Goal: Navigation & Orientation: Find specific page/section

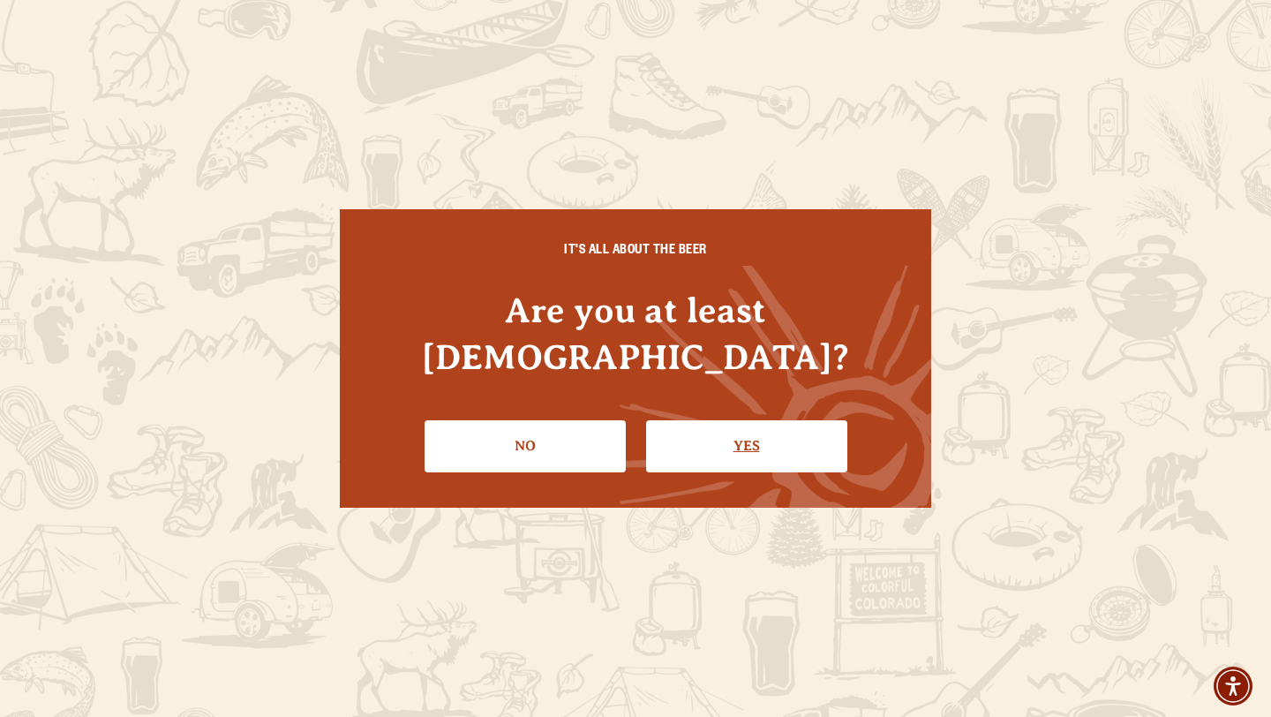
click at [785, 420] on link "Yes" at bounding box center [746, 445] width 201 height 51
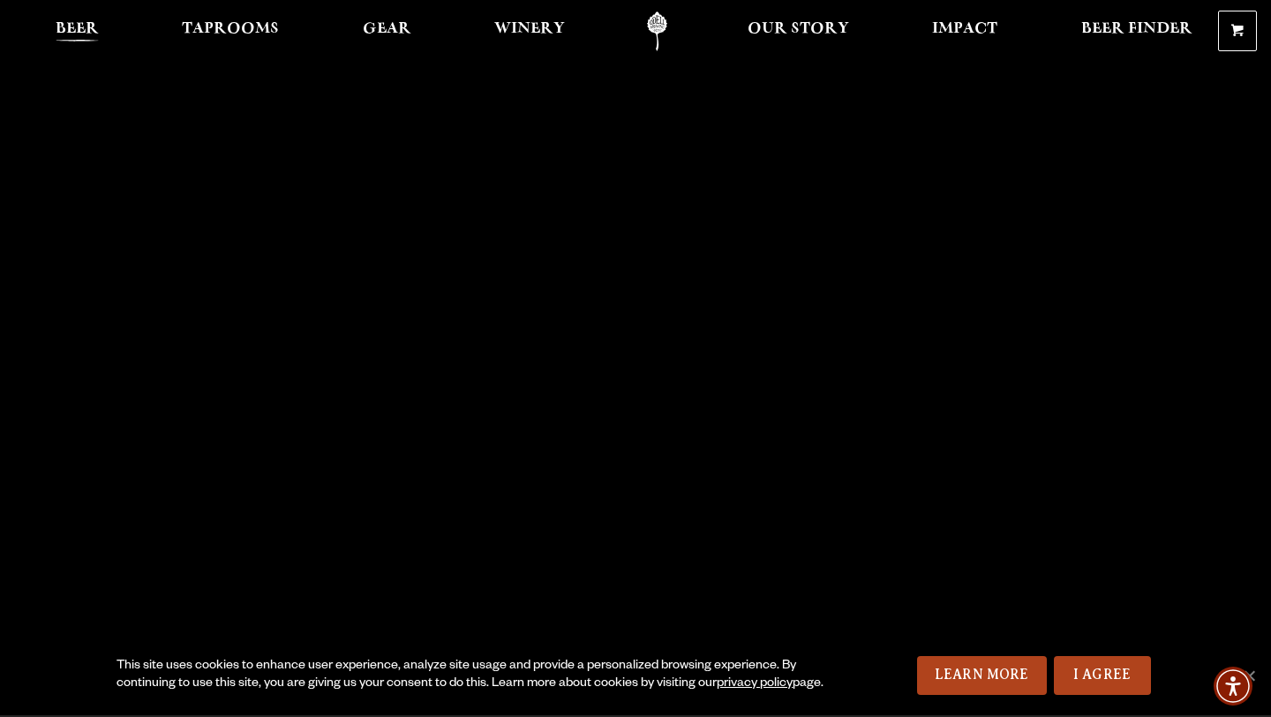
click at [79, 20] on link "Beer" at bounding box center [77, 31] width 66 height 40
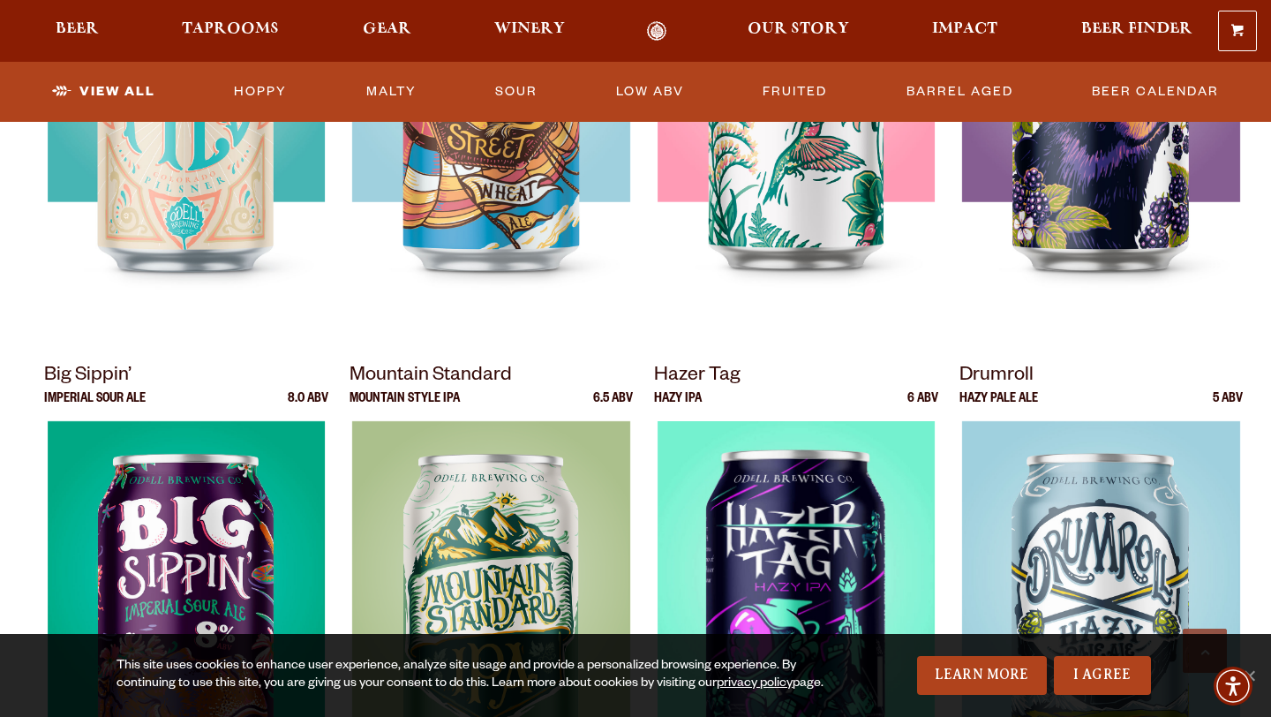
scroll to position [1798, 0]
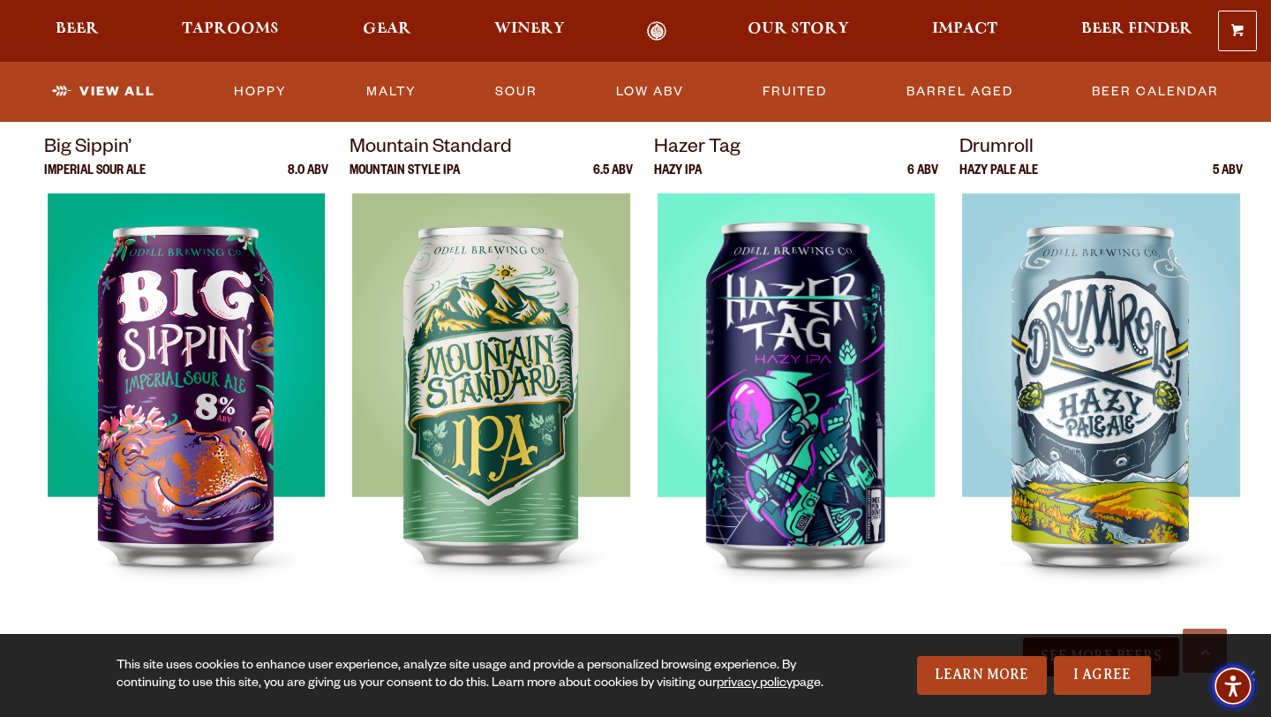
click at [1250, 671] on img "Accessibility Menu" at bounding box center [1233, 686] width 42 height 42
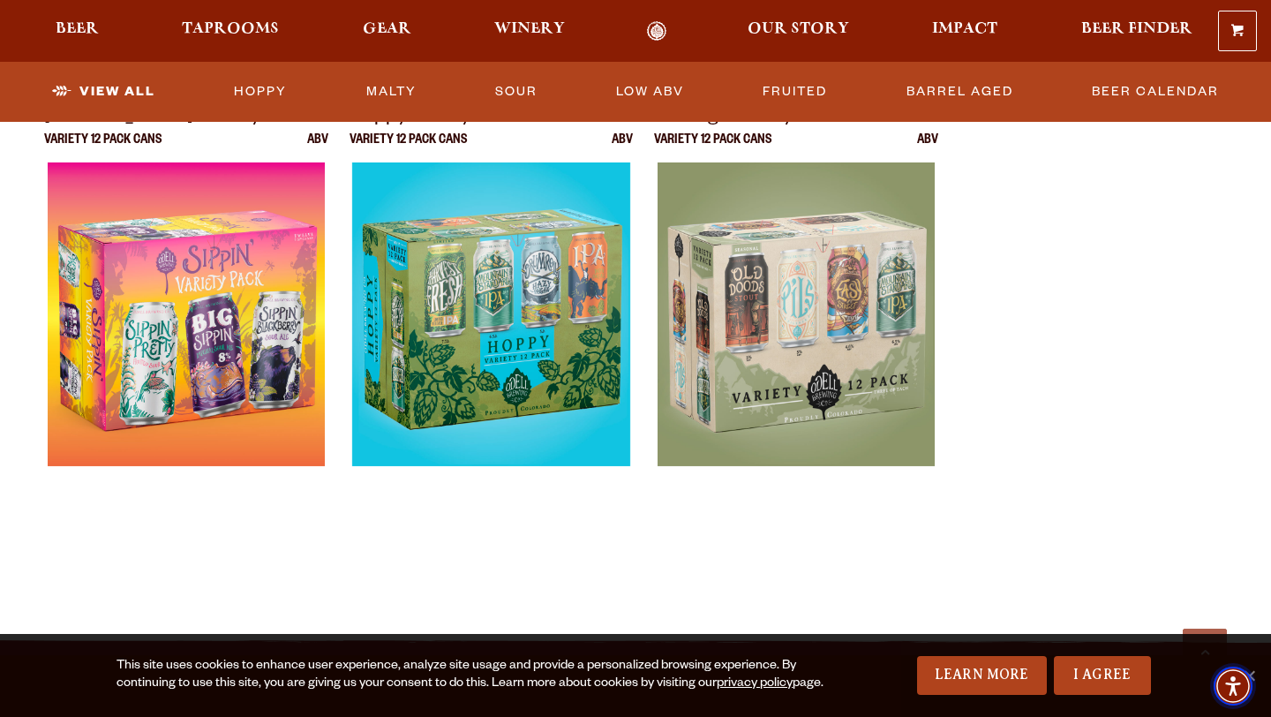
scroll to position [3722, 0]
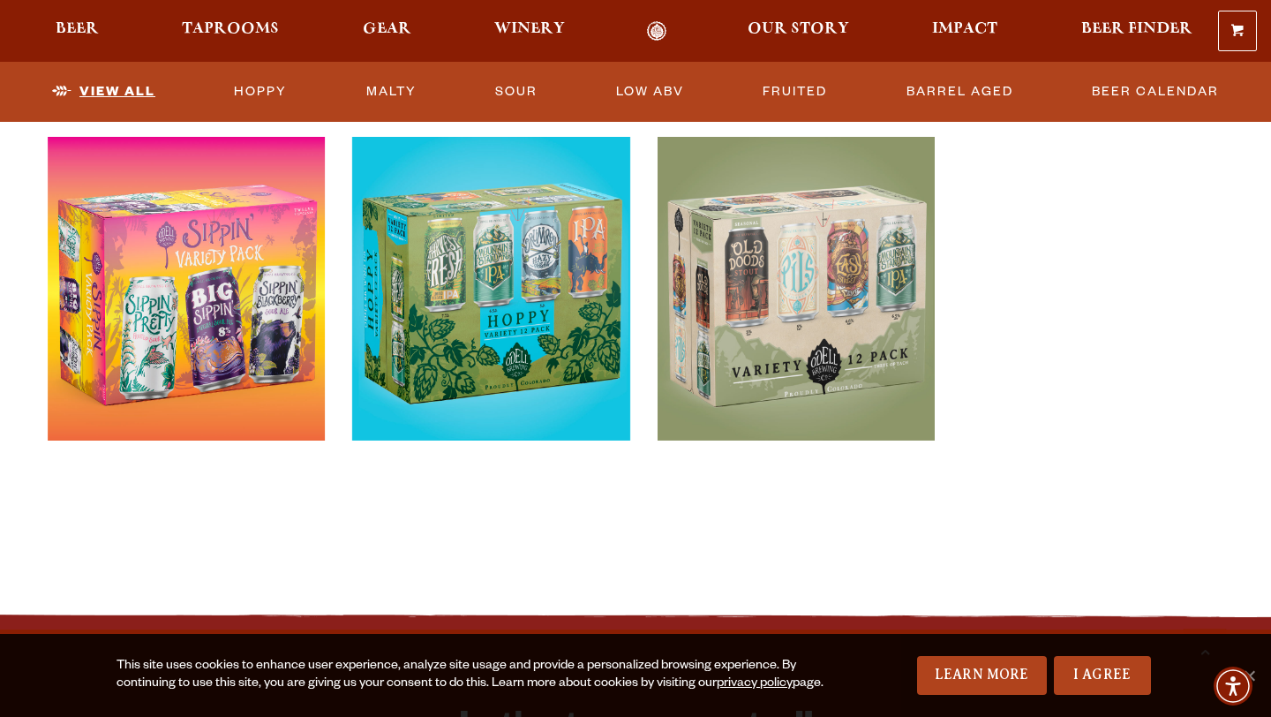
click at [135, 98] on link "View All" at bounding box center [103, 92] width 117 height 41
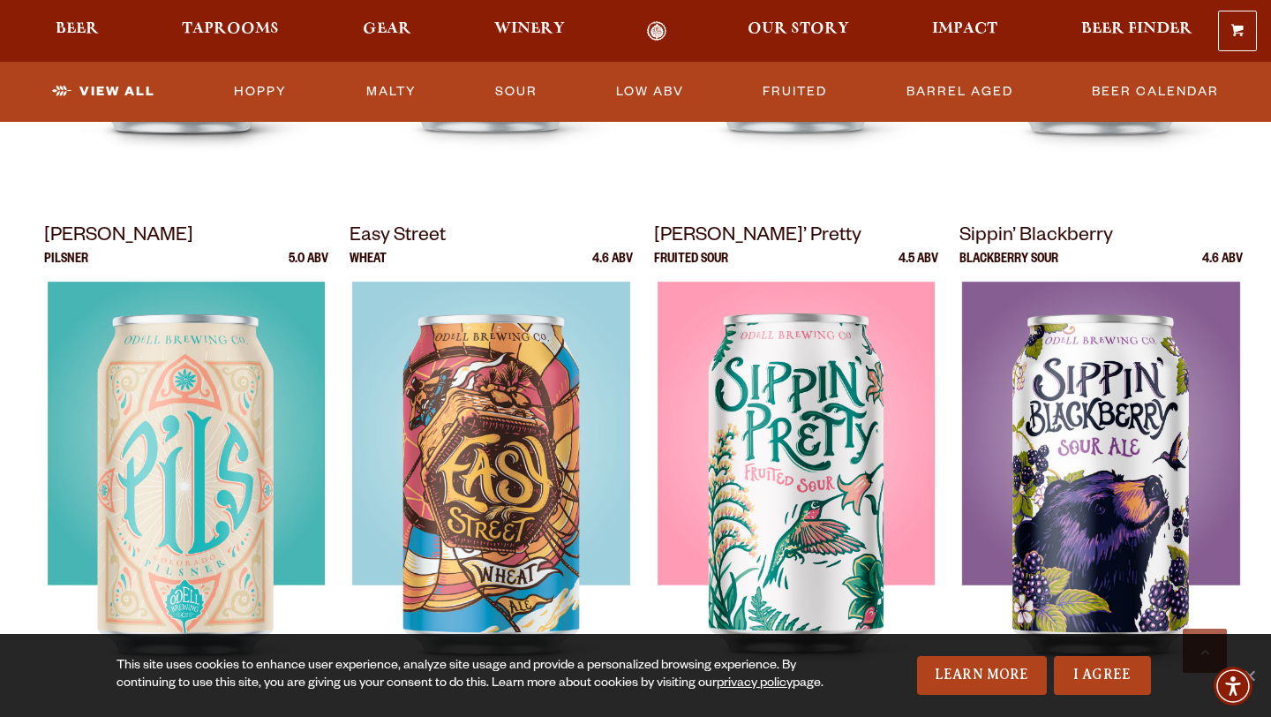
scroll to position [1200, 0]
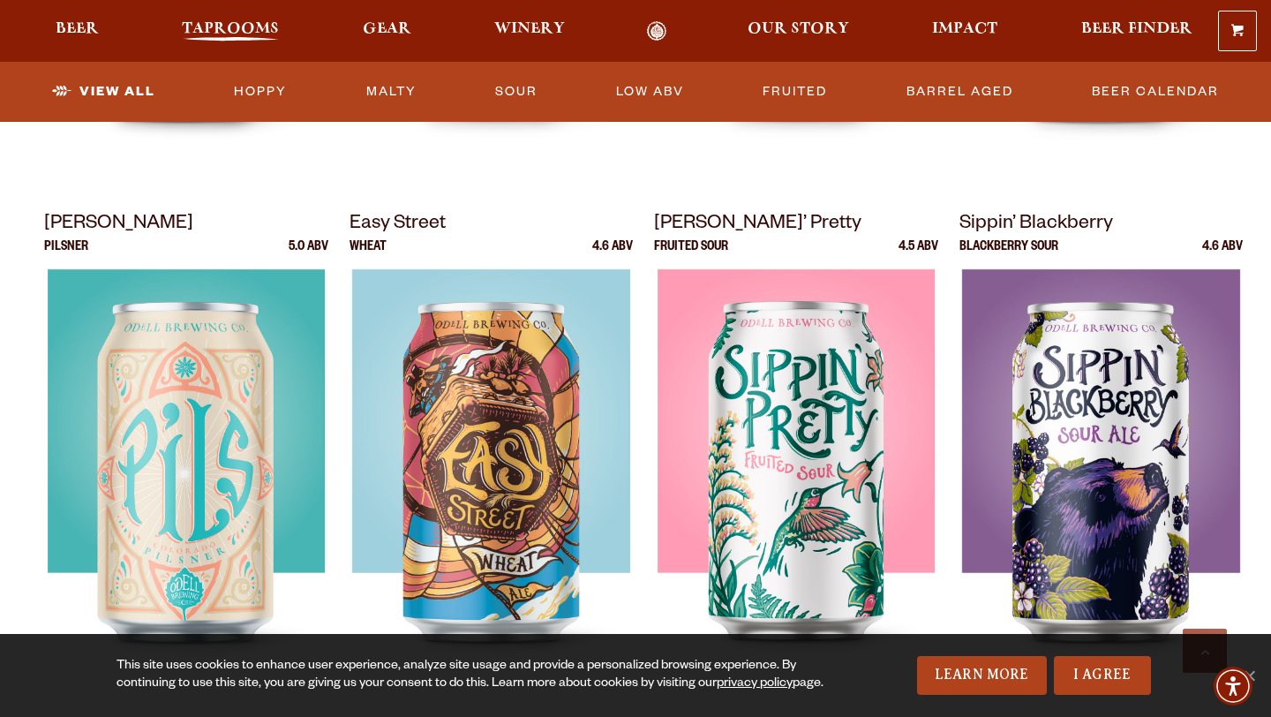
click at [256, 25] on span "Taprooms" at bounding box center [230, 29] width 97 height 14
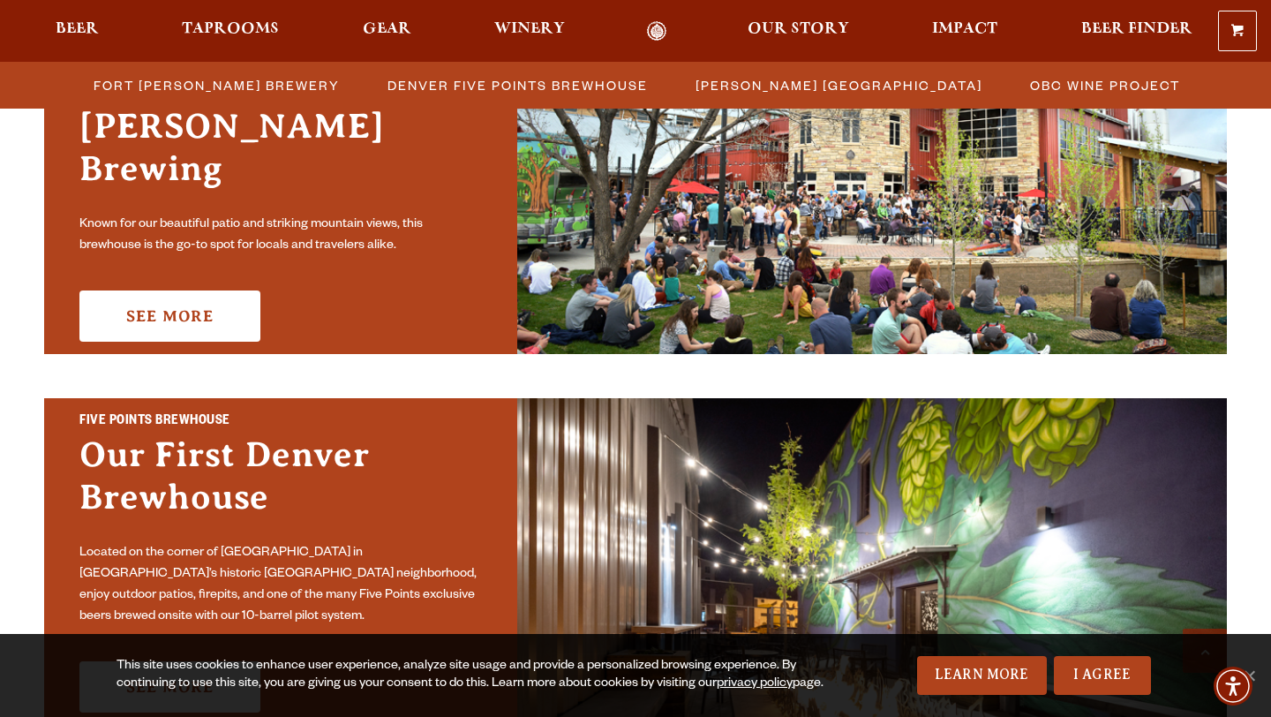
scroll to position [903, 0]
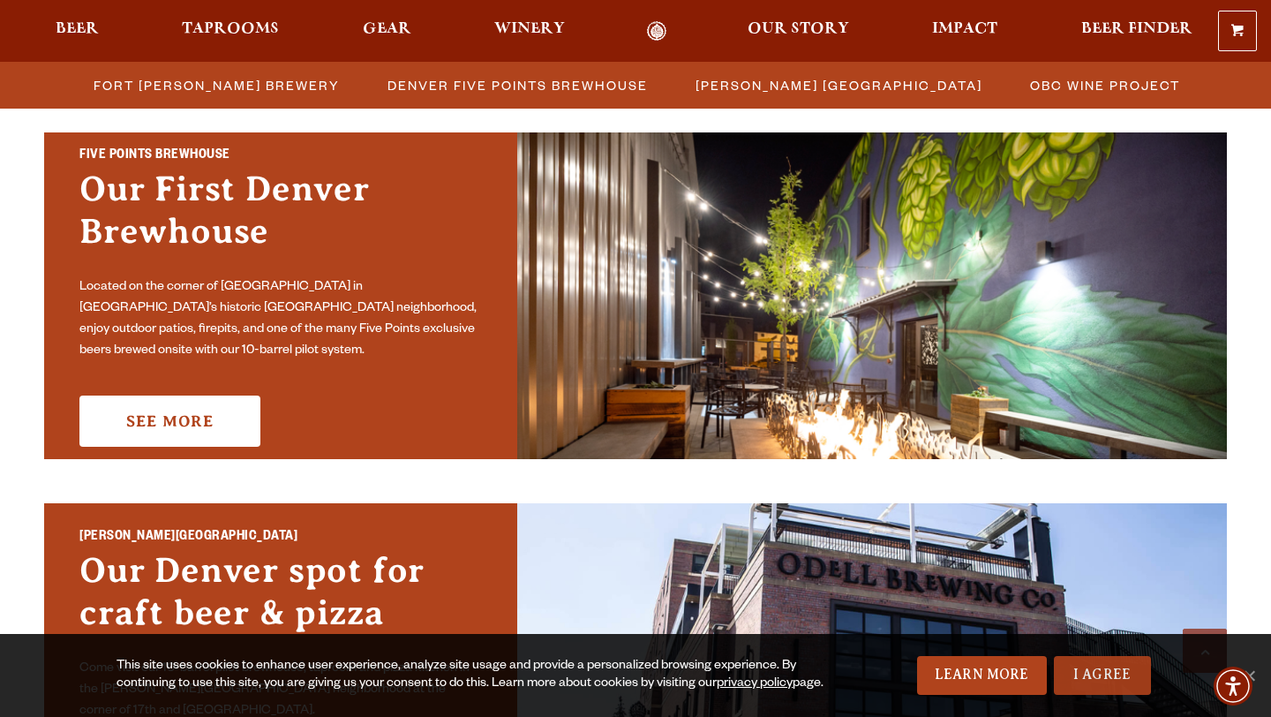
click at [1103, 669] on link "I Agree" at bounding box center [1102, 675] width 97 height 39
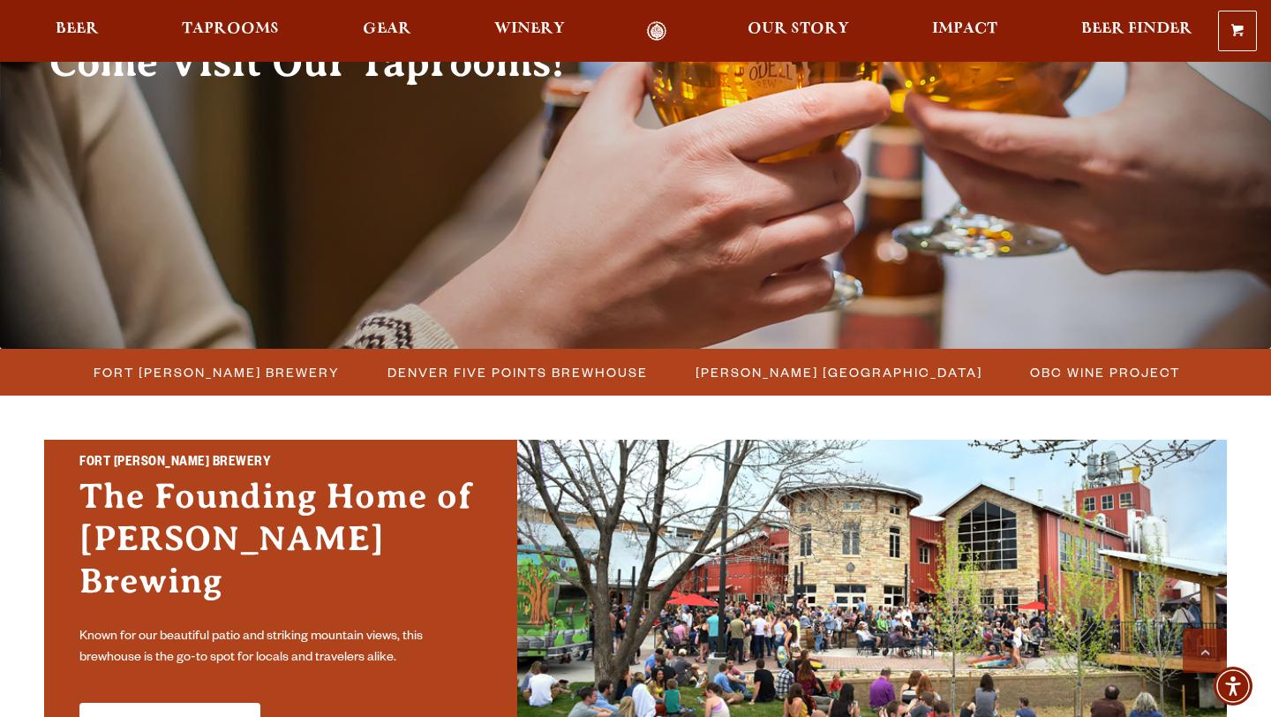
scroll to position [0, 0]
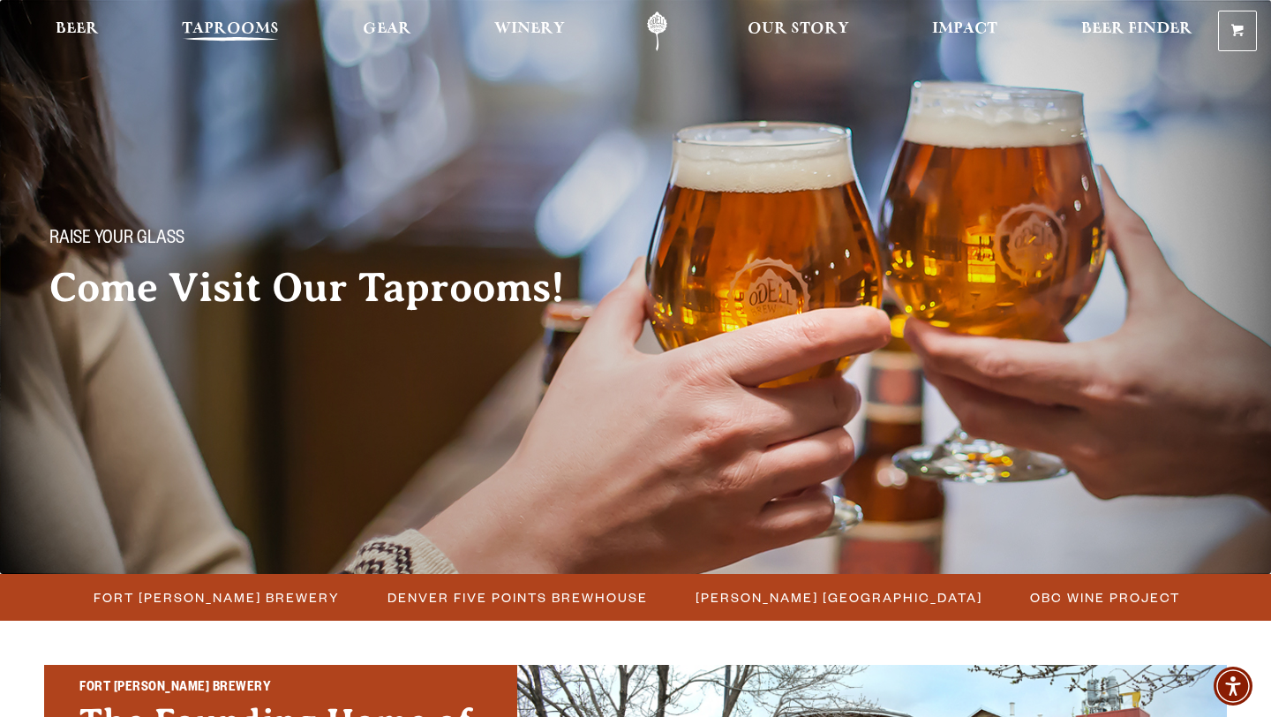
click at [222, 27] on span "Taprooms" at bounding box center [230, 29] width 97 height 14
click at [74, 27] on span "Beer" at bounding box center [77, 29] width 43 height 14
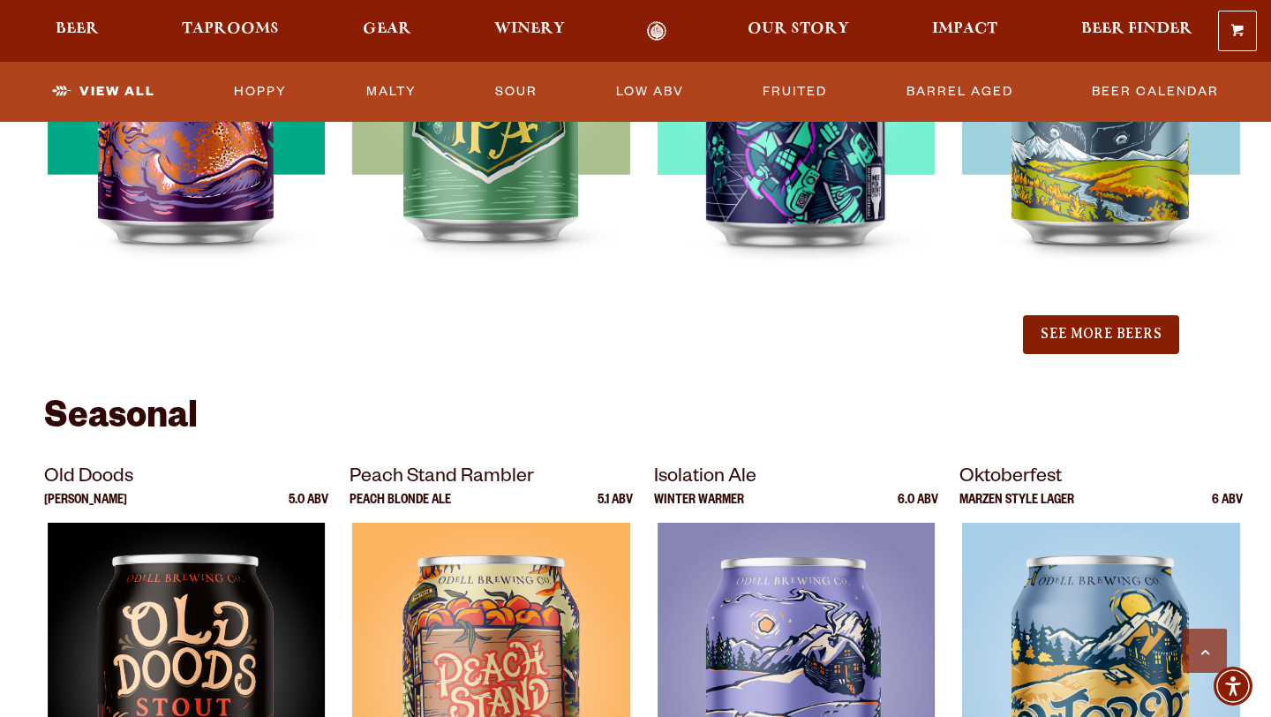
scroll to position [2051, 0]
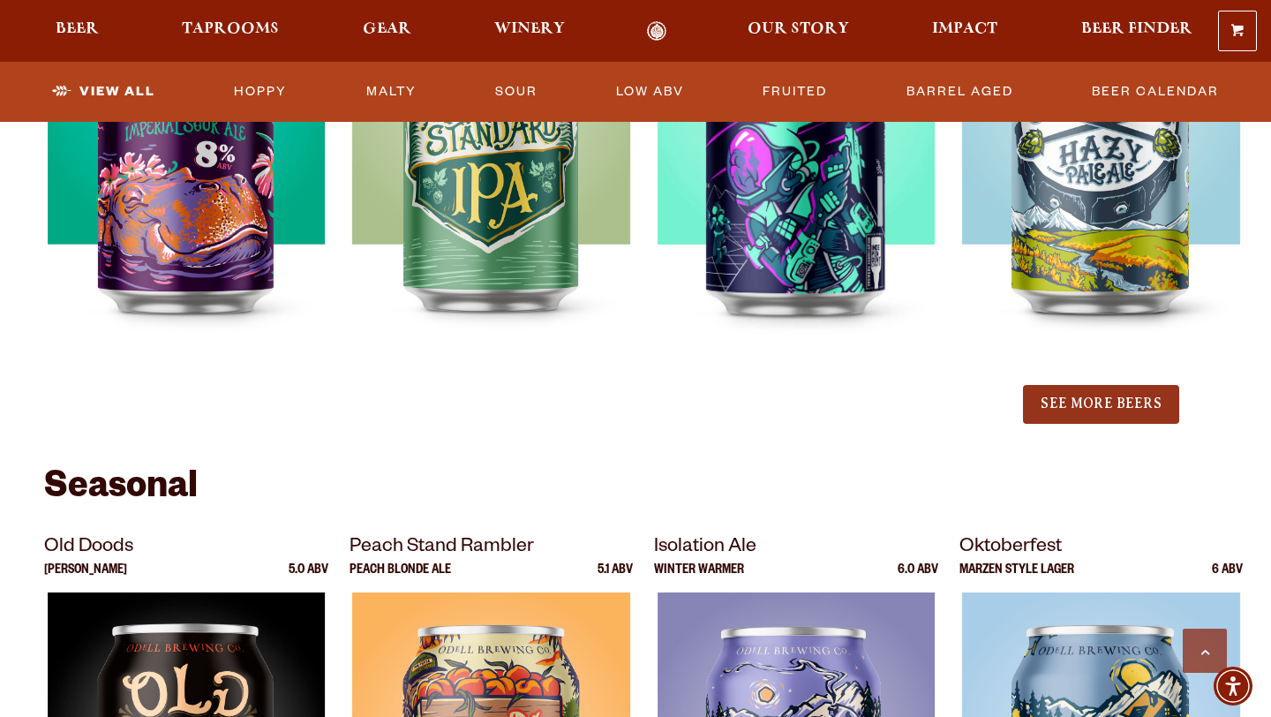
click at [1055, 410] on button "See More Beers" at bounding box center [1100, 404] width 155 height 39
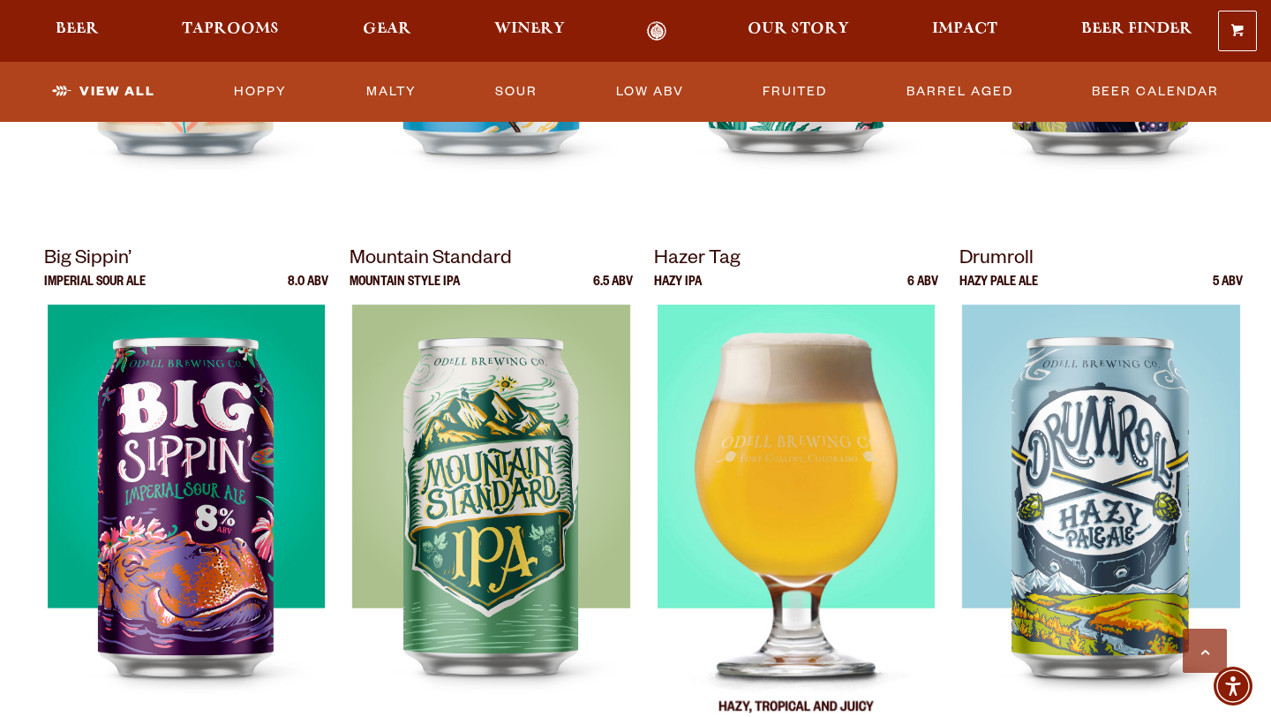
scroll to position [1868, 0]
